Goal: Information Seeking & Learning: Learn about a topic

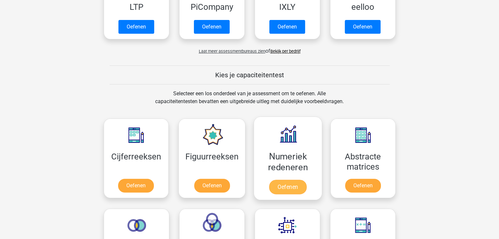
scroll to position [197, 0]
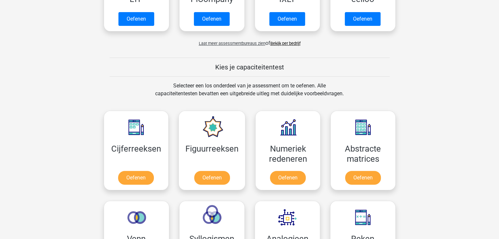
click at [287, 42] on link "Bekijk per bedrijf" at bounding box center [285, 43] width 30 height 5
click at [131, 176] on link "Oefenen" at bounding box center [135, 179] width 37 height 14
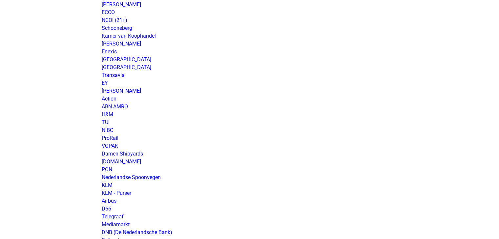
scroll to position [492, 0]
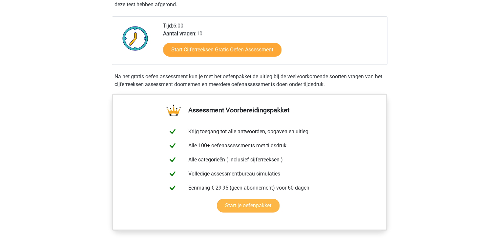
scroll to position [164, 0]
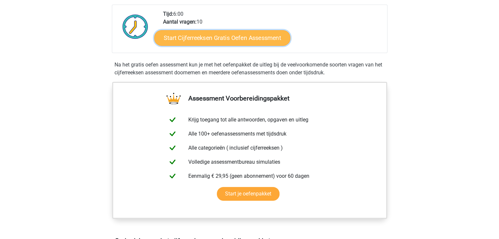
click at [235, 46] on link "Start Cijferreeksen Gratis Oefen Assessment" at bounding box center [222, 38] width 136 height 16
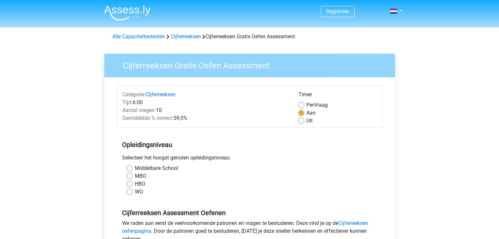
click at [135, 169] on label "Middelbare School" at bounding box center [156, 169] width 43 height 8
click at [128, 169] on input "Middelbare School" at bounding box center [129, 168] width 5 height 7
radio input "true"
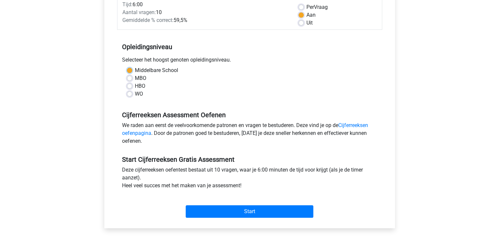
scroll to position [98, 0]
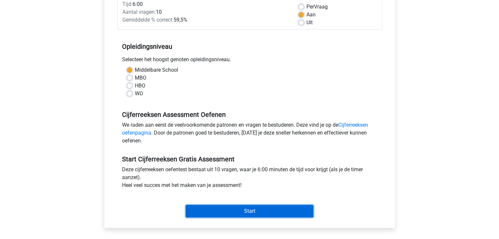
click at [265, 213] on input "Start" at bounding box center [250, 211] width 128 height 12
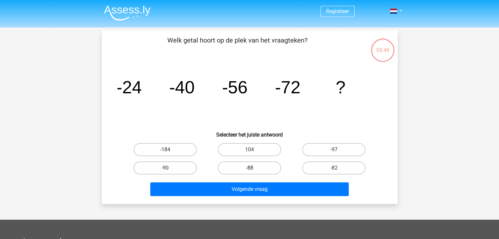
click at [255, 169] on label "-88" at bounding box center [249, 168] width 63 height 13
click at [254, 169] on input "-88" at bounding box center [251, 170] width 4 height 4
radio input "true"
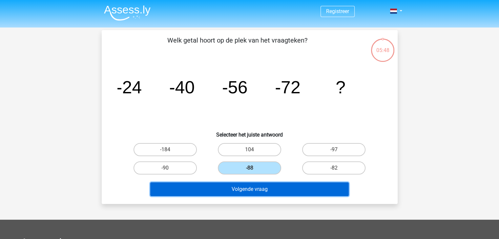
click at [277, 190] on button "Volgende vraag" at bounding box center [249, 190] width 198 height 14
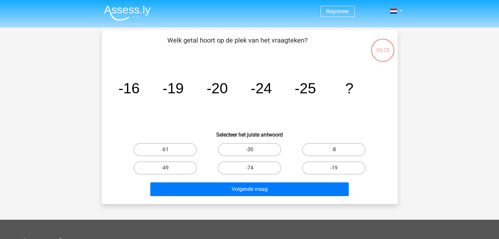
click at [264, 150] on label "-30" at bounding box center [249, 149] width 63 height 13
click at [254, 150] on input "-30" at bounding box center [251, 152] width 4 height 4
radio input "true"
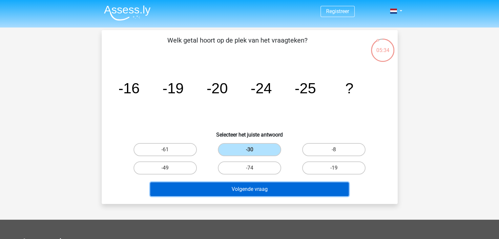
click at [274, 186] on button "Volgende vraag" at bounding box center [249, 190] width 198 height 14
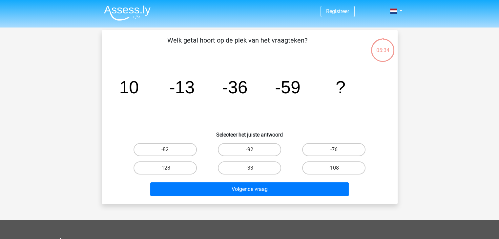
scroll to position [30, 0]
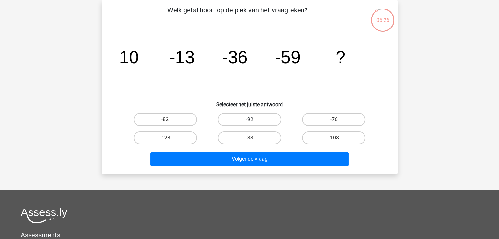
click at [255, 118] on label "-92" at bounding box center [249, 119] width 63 height 13
click at [254, 120] on input "-92" at bounding box center [251, 122] width 4 height 4
radio input "true"
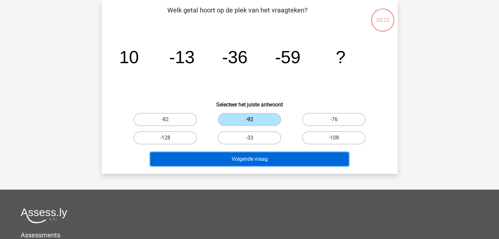
click at [277, 158] on button "Volgende vraag" at bounding box center [249, 160] width 198 height 14
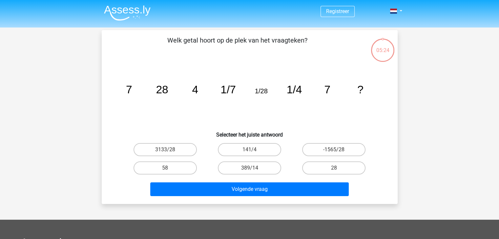
scroll to position [0, 0]
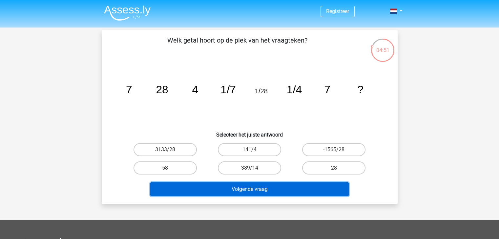
click at [285, 187] on button "Volgende vraag" at bounding box center [249, 190] width 198 height 14
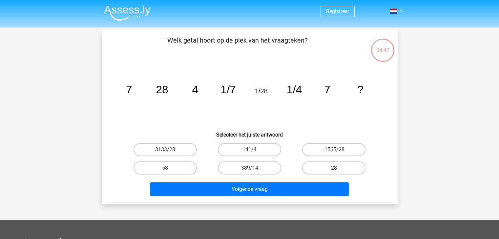
click at [332, 169] on label "28" at bounding box center [333, 168] width 63 height 13
click at [334, 169] on input "28" at bounding box center [336, 170] width 4 height 4
radio input "true"
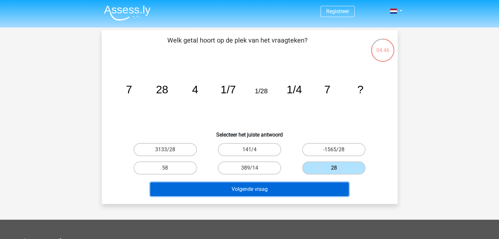
click at [279, 195] on button "Volgende vraag" at bounding box center [249, 190] width 198 height 14
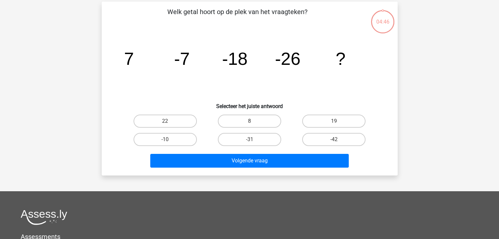
scroll to position [30, 0]
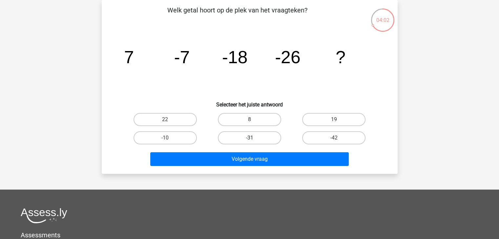
click at [252, 139] on input "-31" at bounding box center [251, 140] width 4 height 4
radio input "true"
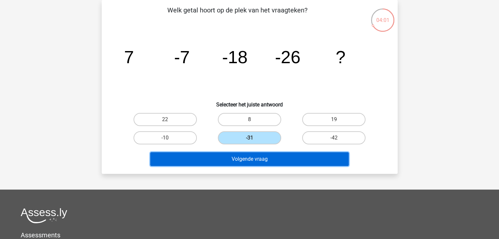
click at [264, 162] on button "Volgende vraag" at bounding box center [249, 160] width 198 height 14
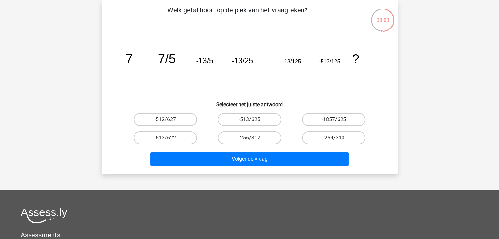
click at [343, 120] on label "-1857/625" at bounding box center [333, 119] width 63 height 13
click at [338, 120] on input "-1857/625" at bounding box center [336, 122] width 4 height 4
radio input "true"
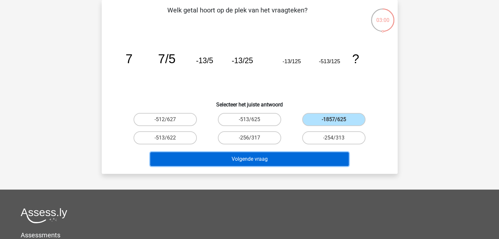
click at [309, 159] on button "Volgende vraag" at bounding box center [249, 160] width 198 height 14
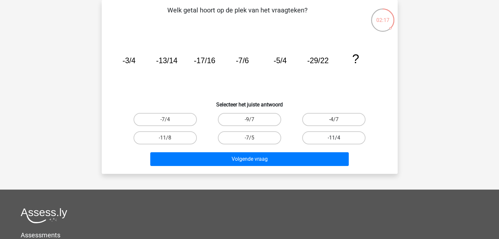
click at [349, 137] on label "-11/4" at bounding box center [333, 138] width 63 height 13
click at [338, 138] on input "-11/4" at bounding box center [336, 140] width 4 height 4
radio input "true"
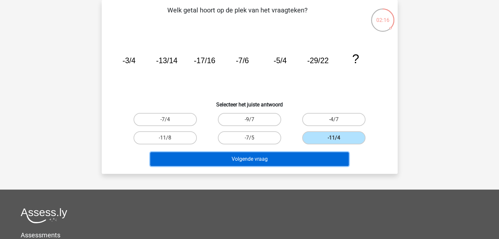
click at [319, 161] on button "Volgende vraag" at bounding box center [249, 160] width 198 height 14
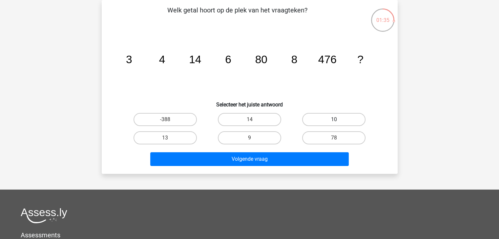
click at [342, 118] on label "10" at bounding box center [333, 119] width 63 height 13
click at [338, 120] on input "10" at bounding box center [336, 122] width 4 height 4
radio input "true"
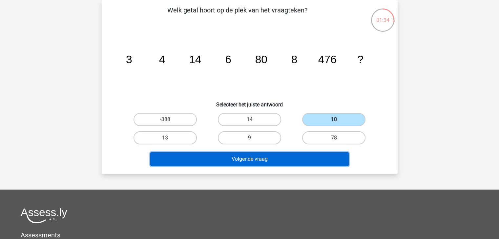
click at [314, 162] on button "Volgende vraag" at bounding box center [249, 160] width 198 height 14
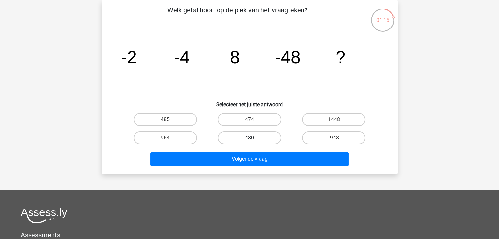
click at [248, 137] on label "480" at bounding box center [249, 138] width 63 height 13
click at [249, 138] on input "480" at bounding box center [251, 140] width 4 height 4
radio input "true"
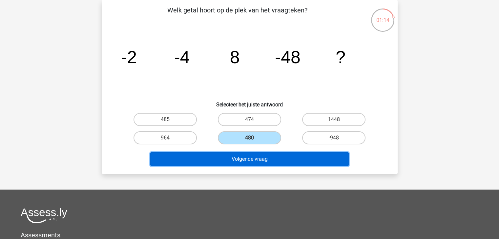
click at [257, 158] on button "Volgende vraag" at bounding box center [249, 160] width 198 height 14
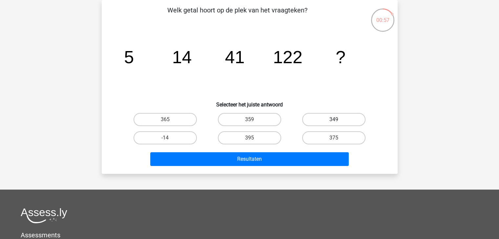
click at [337, 116] on label "349" at bounding box center [333, 119] width 63 height 13
click at [337, 120] on input "349" at bounding box center [336, 122] width 4 height 4
radio input "true"
click at [318, 166] on div "Resultaten" at bounding box center [249, 161] width 253 height 16
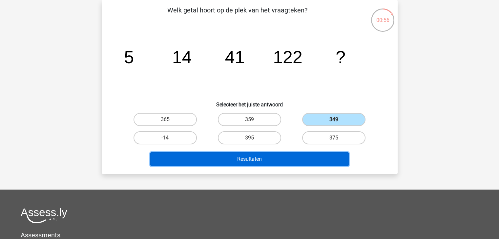
click at [316, 161] on button "Resultaten" at bounding box center [249, 160] width 198 height 14
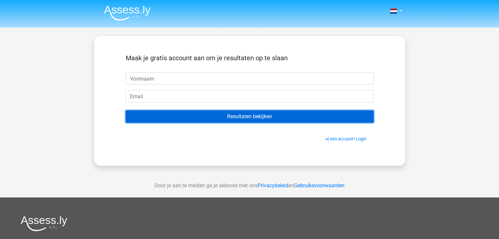
click at [256, 118] on input "Resultaten bekijken" at bounding box center [250, 117] width 248 height 12
